Goal: Information Seeking & Learning: Check status

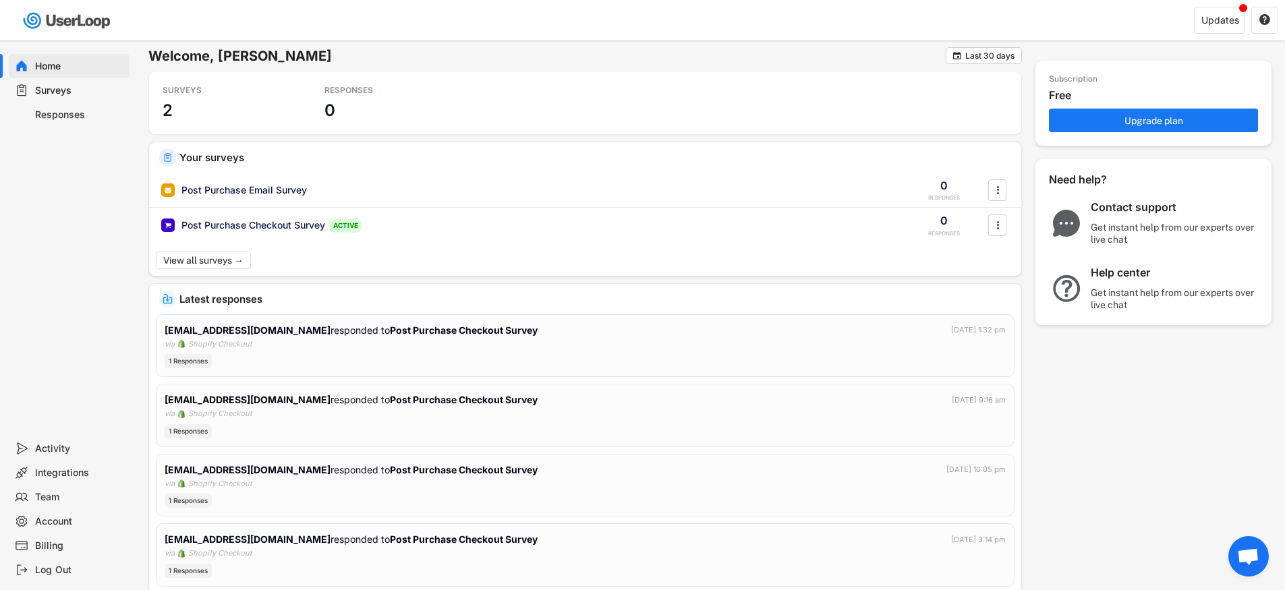
click at [62, 91] on div "Surveys" at bounding box center [79, 90] width 89 height 13
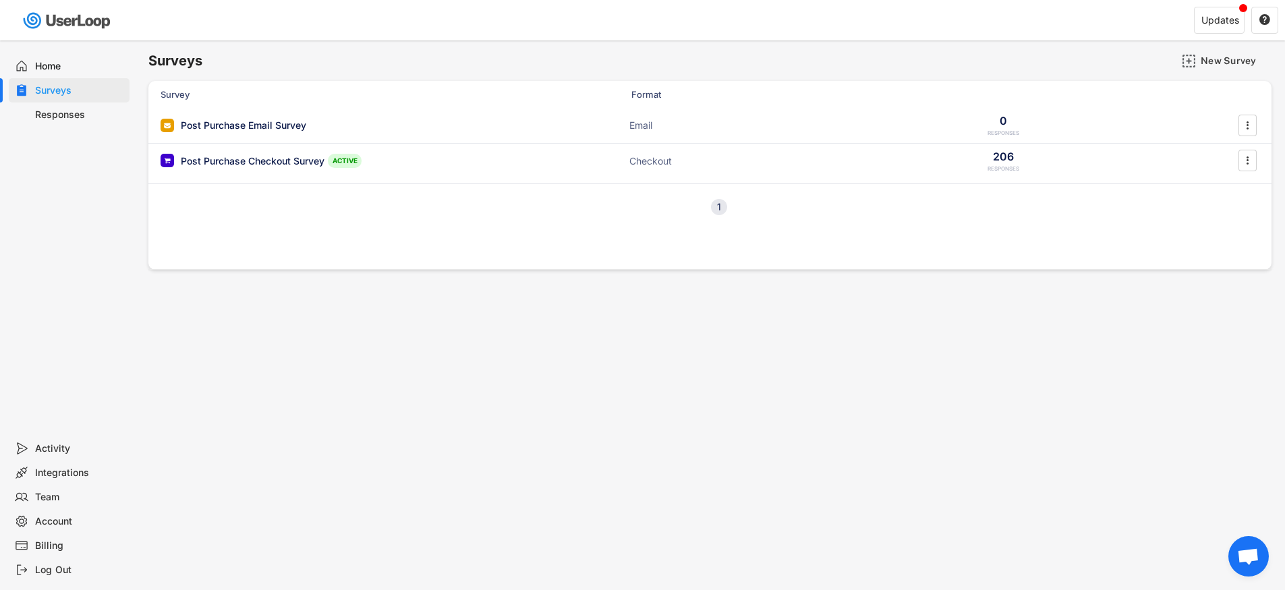
click at [70, 111] on div "Responses" at bounding box center [79, 115] width 89 height 13
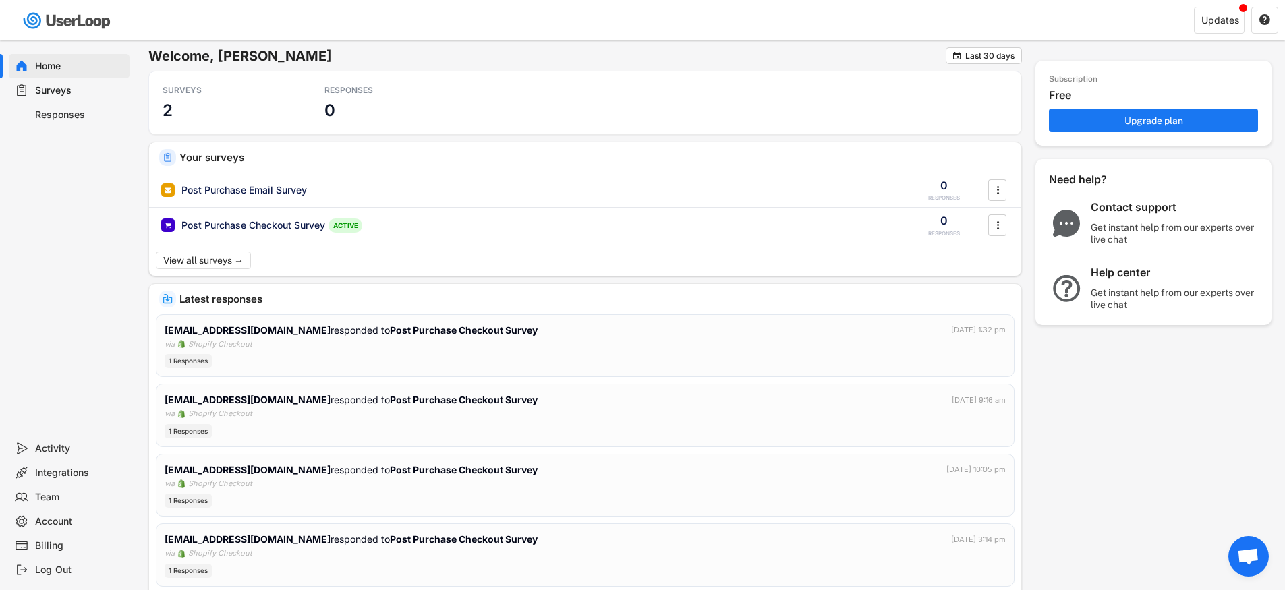
click at [59, 92] on div "Surveys" at bounding box center [79, 90] width 89 height 13
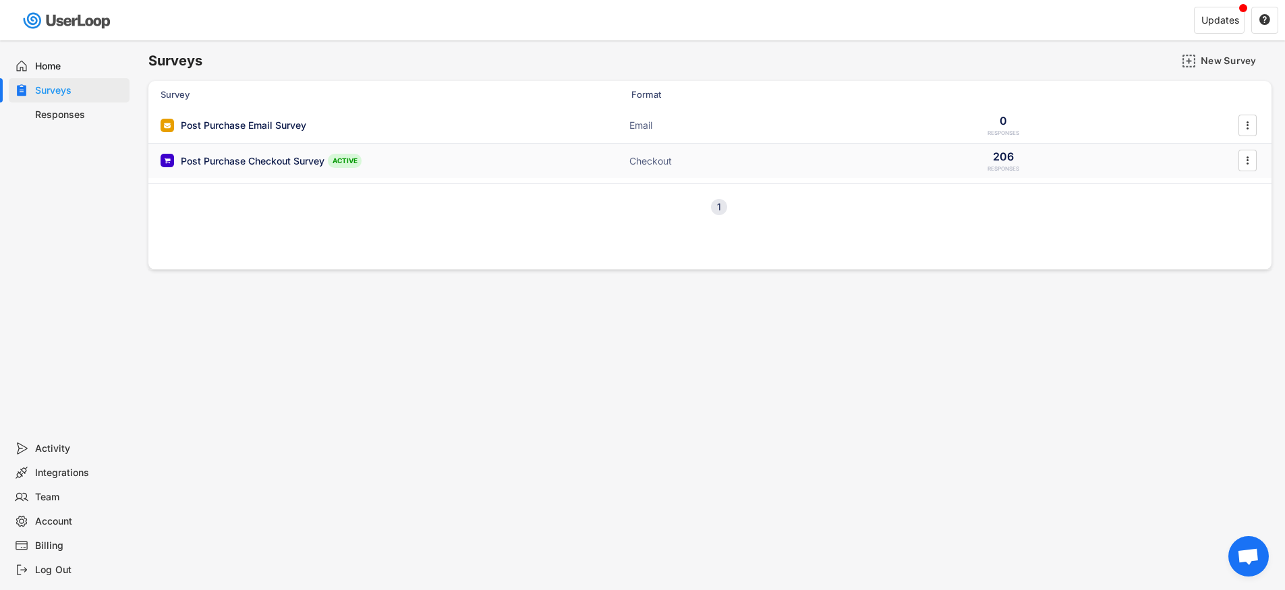
click at [241, 161] on div "Post Purchase Checkout Survey" at bounding box center [253, 160] width 144 height 13
